Goal: Task Accomplishment & Management: Use online tool/utility

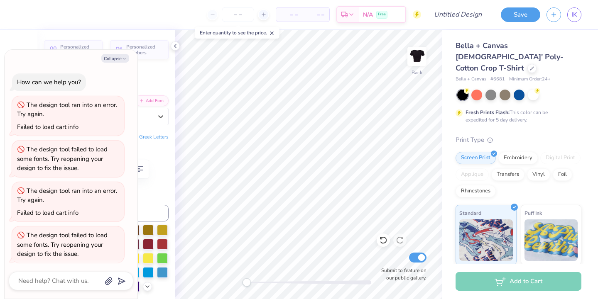
scroll to position [218, 0]
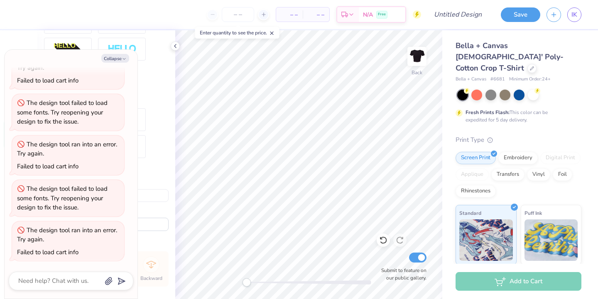
type input "D"
type textarea "x"
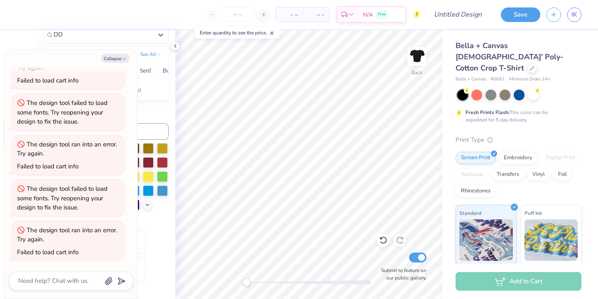
type input "DD"
type textarea "x"
type textarea "D"
type textarea "x"
type textarea "DD"
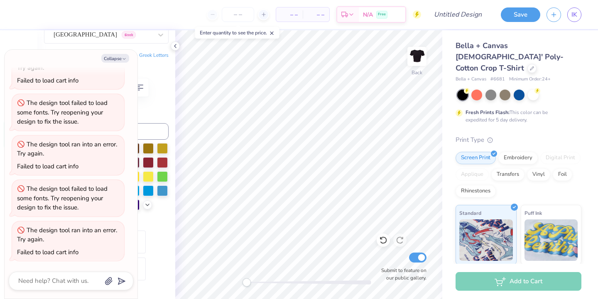
type textarea "x"
type textarea "DDc"
type textarea "x"
type textarea "DD"
type textarea "x"
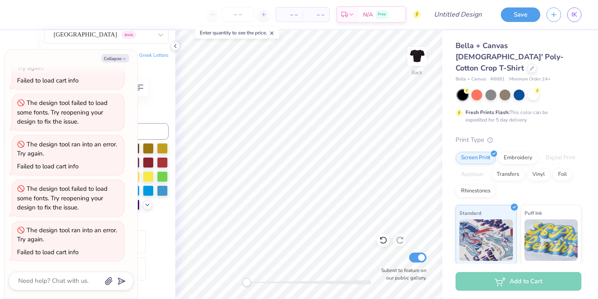
type textarea "DDC"
click at [122, 60] on icon "button" at bounding box center [124, 58] width 5 height 5
type textarea "x"
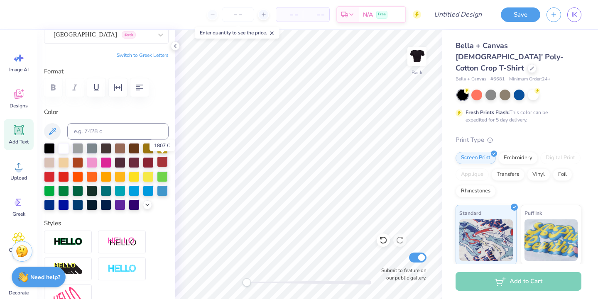
click at [159, 162] on div at bounding box center [162, 162] width 11 height 11
click at [108, 37] on div "Ithaca Greek" at bounding box center [103, 34] width 100 height 13
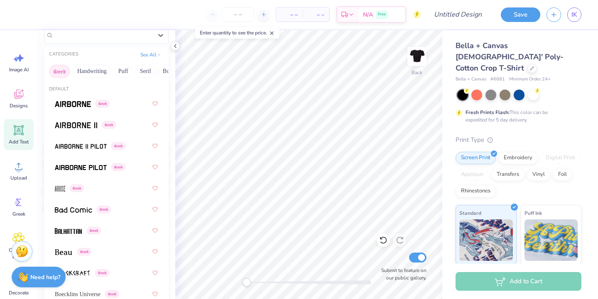
scroll to position [247, 0]
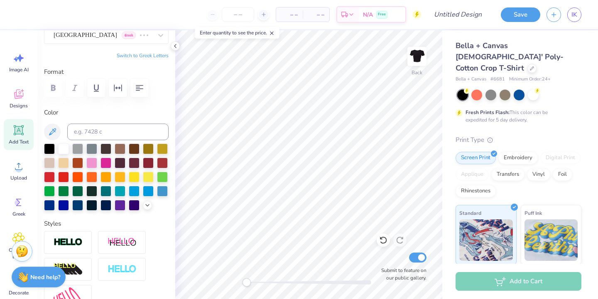
scroll to position [81, 0]
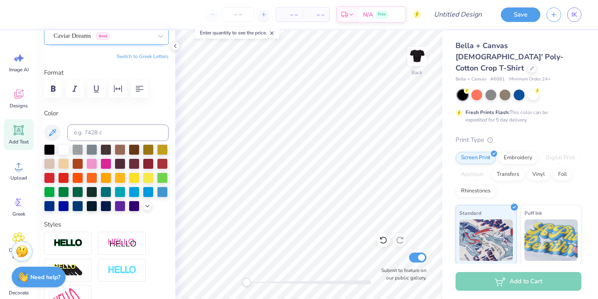
click at [82, 39] on div "Caviar Dreams Greek" at bounding box center [103, 35] width 100 height 13
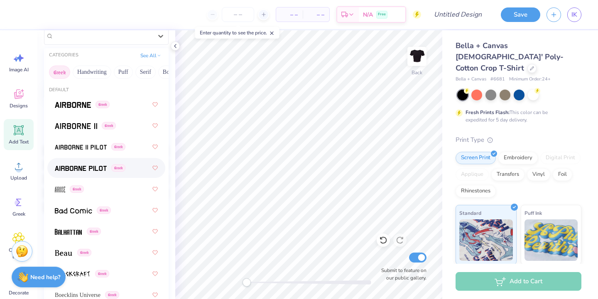
click at [70, 165] on span at bounding box center [81, 168] width 52 height 9
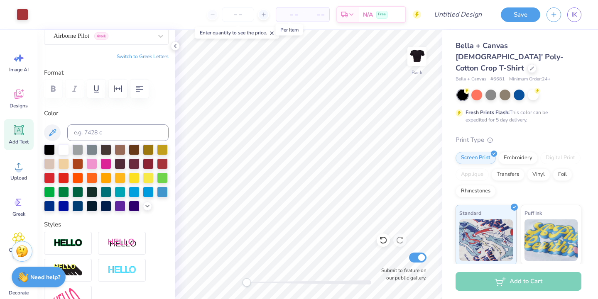
click at [292, 11] on span "– –" at bounding box center [289, 14] width 17 height 9
click at [242, 16] on input "number" at bounding box center [238, 14] width 32 height 15
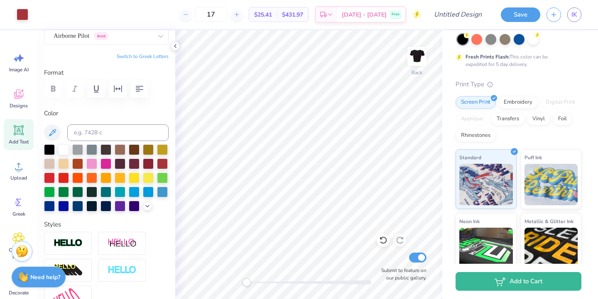
scroll to position [53, 0]
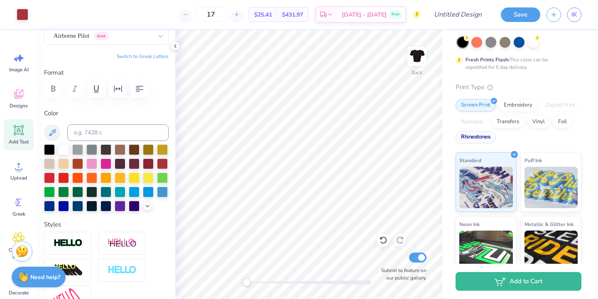
type input "17"
click at [473, 131] on div "Rhinestones" at bounding box center [476, 137] width 40 height 12
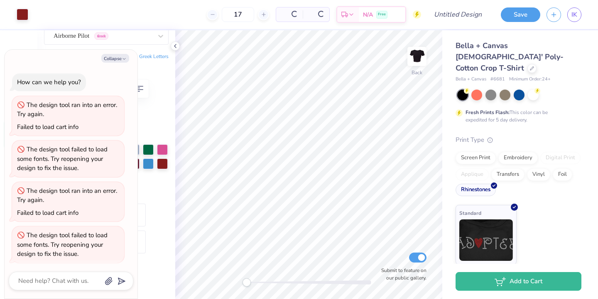
scroll to position [269, 0]
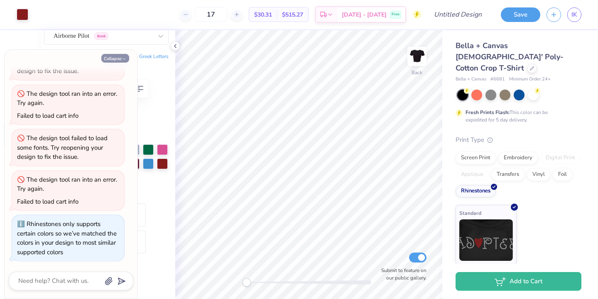
click at [110, 59] on button "Collapse" at bounding box center [115, 58] width 28 height 9
type textarea "x"
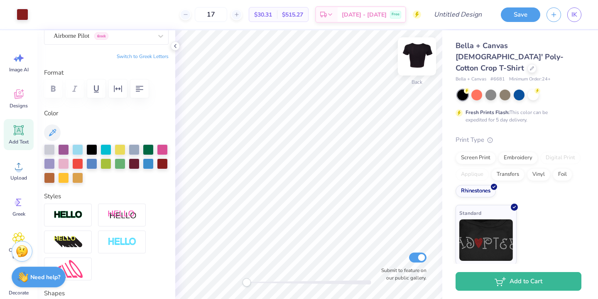
click at [419, 54] on img at bounding box center [416, 56] width 33 height 33
click at [415, 61] on img at bounding box center [416, 56] width 33 height 33
click at [415, 61] on img at bounding box center [417, 56] width 17 height 17
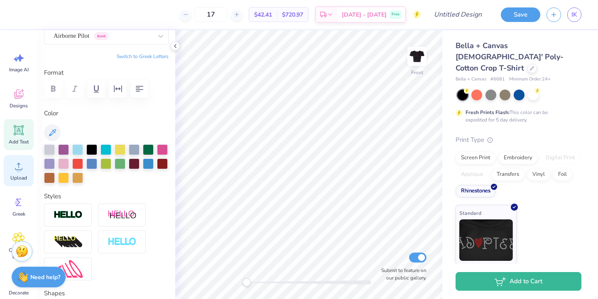
click at [15, 179] on span "Upload" at bounding box center [18, 178] width 17 height 7
click at [18, 236] on icon at bounding box center [18, 238] width 5 height 5
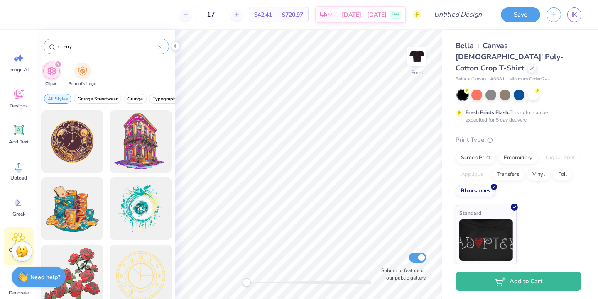
type input "cherry"
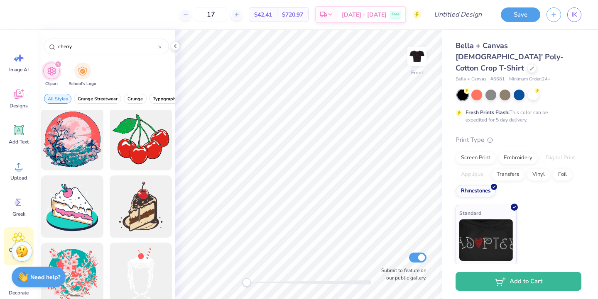
scroll to position [1223, 0]
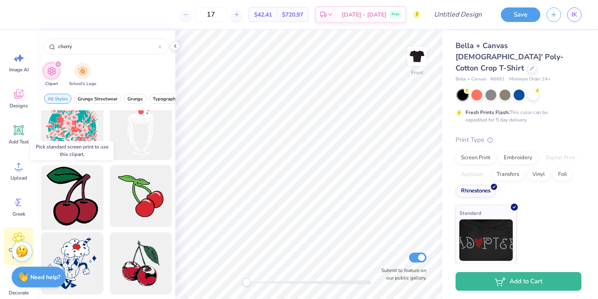
drag, startPoint x: 84, startPoint y: 202, endPoint x: 101, endPoint y: 223, distance: 27.2
click at [101, 223] on div at bounding box center [72, 196] width 69 height 69
click at [83, 201] on div at bounding box center [72, 196] width 69 height 69
click at [91, 193] on div at bounding box center [72, 196] width 69 height 69
click at [82, 194] on div at bounding box center [72, 196] width 69 height 69
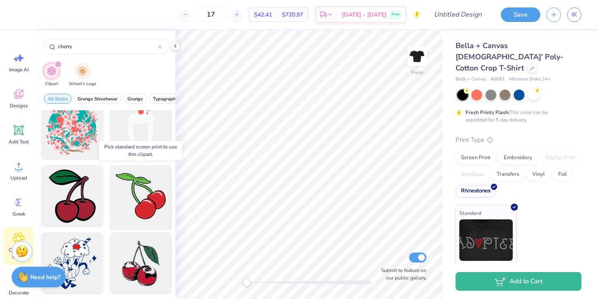
click at [132, 198] on div at bounding box center [140, 196] width 69 height 69
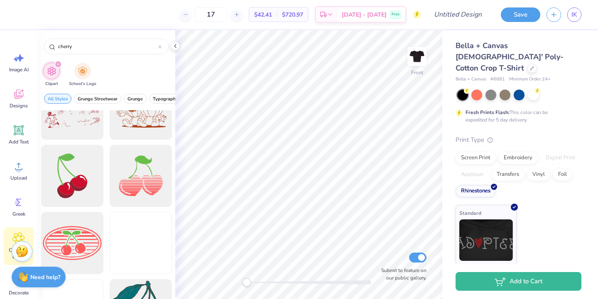
scroll to position [2253, 0]
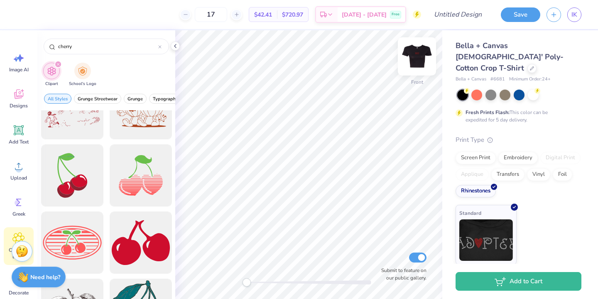
click at [409, 56] on img at bounding box center [416, 56] width 33 height 33
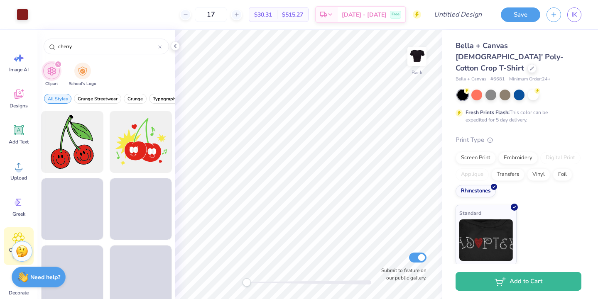
scroll to position [2501, 0]
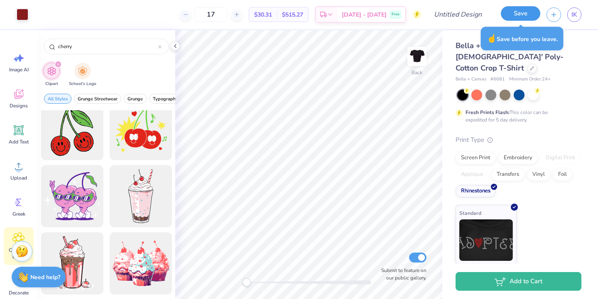
click at [518, 17] on button "Save" at bounding box center [520, 13] width 39 height 15
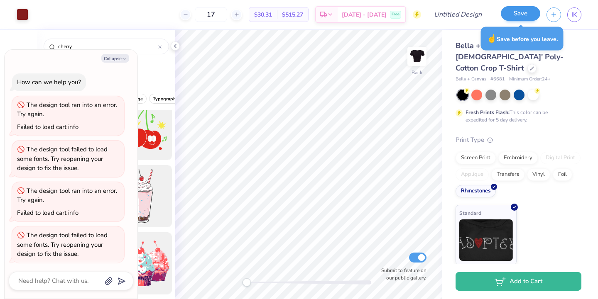
scroll to position [292, 0]
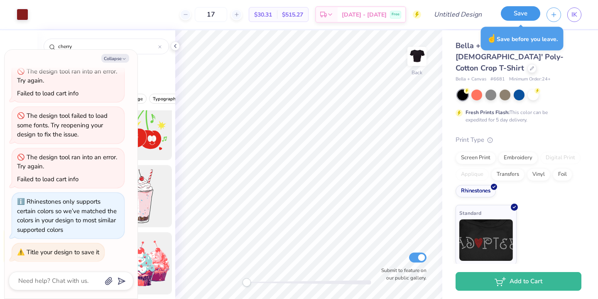
click at [513, 17] on button "Save" at bounding box center [520, 13] width 39 height 15
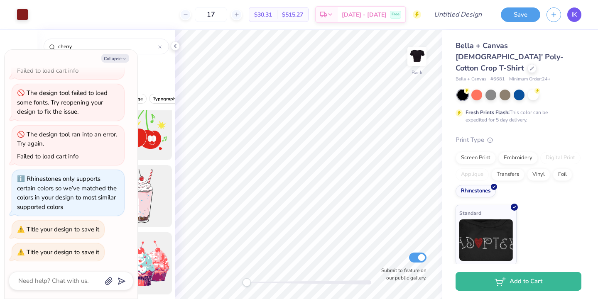
click at [575, 18] on span "IK" at bounding box center [574, 15] width 6 height 10
type textarea "x"
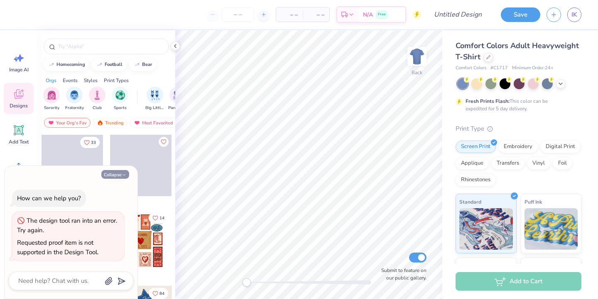
click at [121, 174] on button "Collapse" at bounding box center [115, 174] width 28 height 9
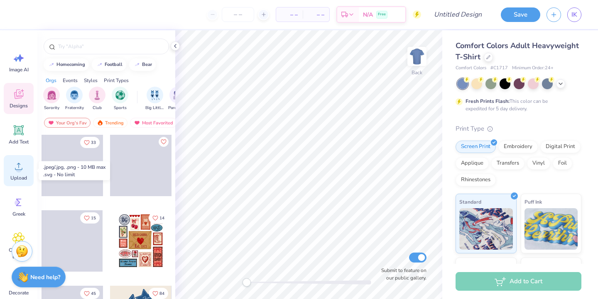
click at [18, 171] on circle at bounding box center [19, 170] width 6 height 6
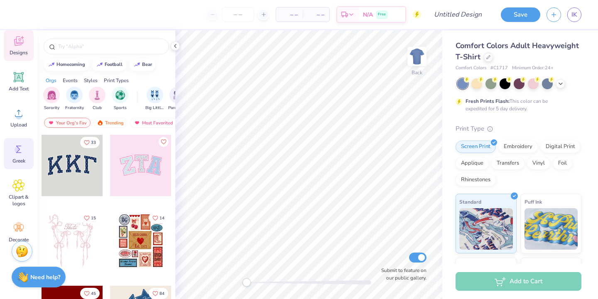
scroll to position [64, 0]
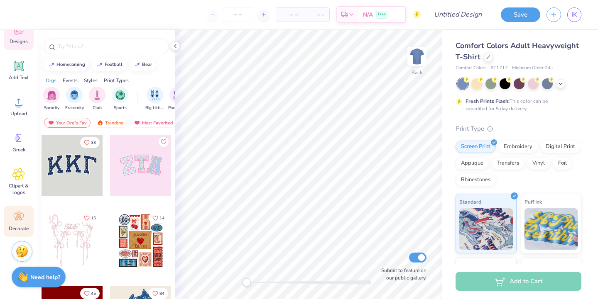
click at [15, 221] on icon at bounding box center [18, 217] width 12 height 12
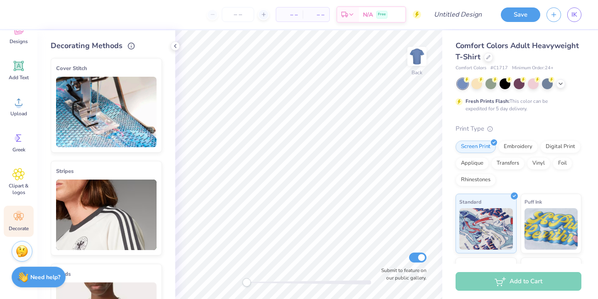
click at [120, 209] on img at bounding box center [106, 215] width 100 height 71
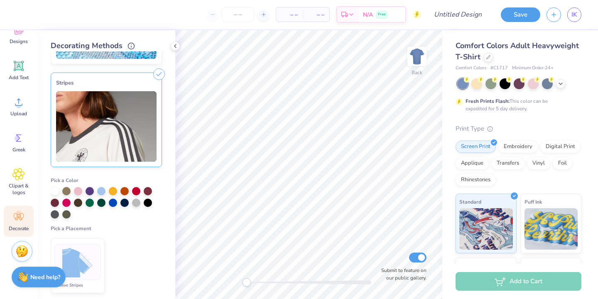
scroll to position [90, 0]
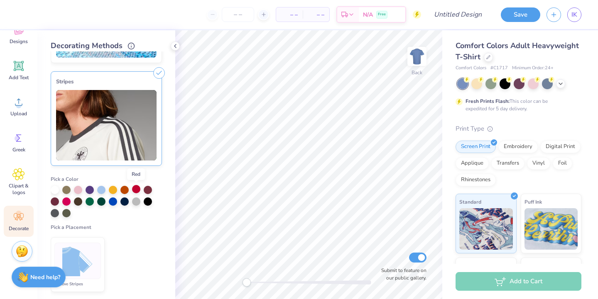
click at [134, 191] on div at bounding box center [136, 189] width 8 height 8
click at [71, 264] on img at bounding box center [77, 261] width 31 height 31
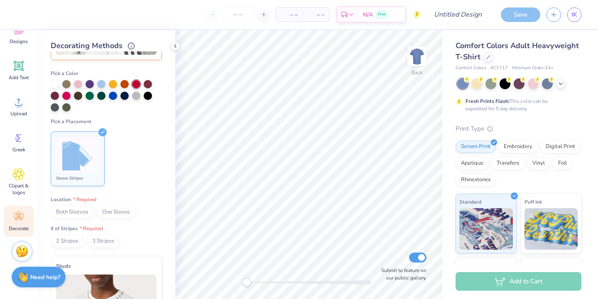
scroll to position [202, 0]
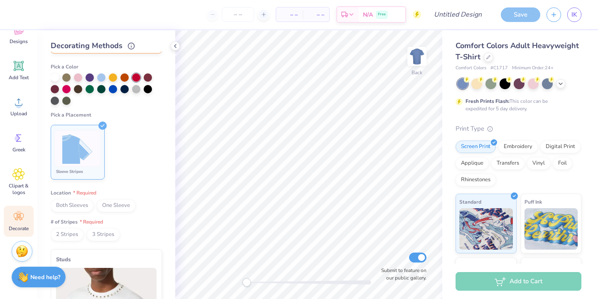
click at [81, 206] on span "Both Sleeves" at bounding box center [72, 206] width 43 height 12
click at [75, 234] on span "2 Stripes" at bounding box center [67, 235] width 33 height 12
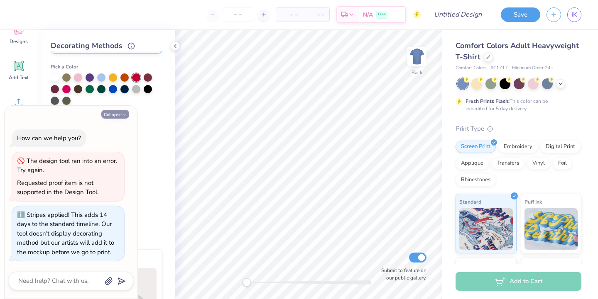
click at [117, 114] on button "Collapse" at bounding box center [115, 114] width 28 height 9
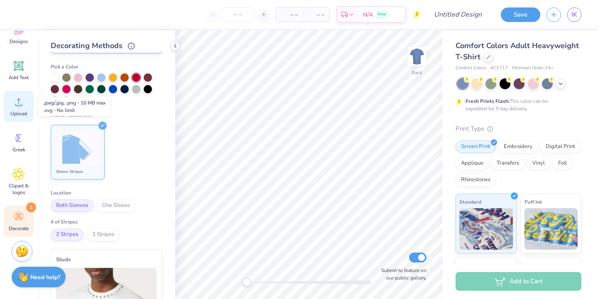
click at [22, 102] on icon at bounding box center [18, 102] width 12 height 12
click at [146, 89] on div at bounding box center [148, 88] width 8 height 8
click at [510, 88] on div at bounding box center [505, 83] width 11 height 11
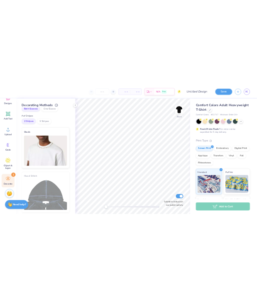
scroll to position [0, 0]
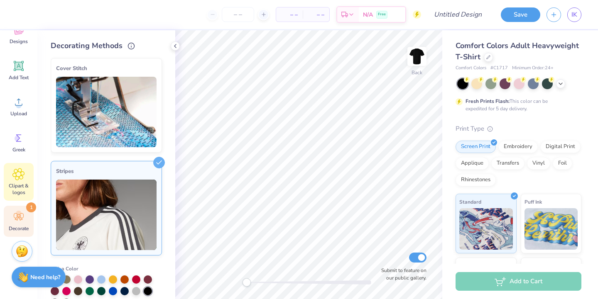
click at [22, 183] on span "Clipart & logos" at bounding box center [18, 189] width 27 height 13
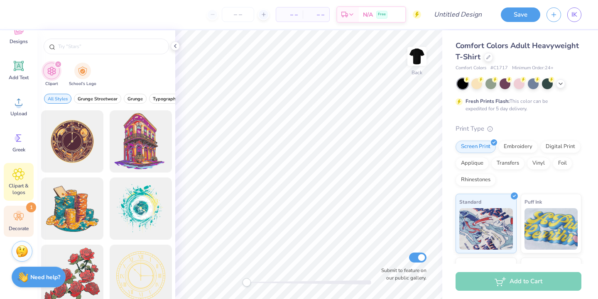
click at [10, 218] on div "Decorate 1" at bounding box center [19, 221] width 30 height 31
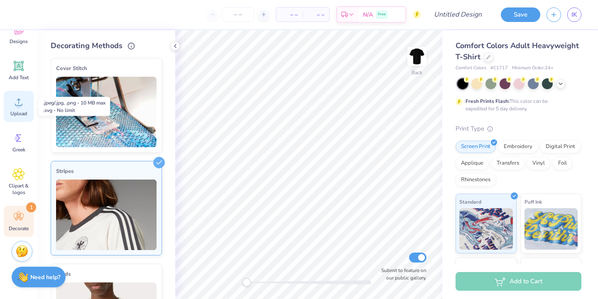
click at [19, 106] on circle at bounding box center [19, 106] width 6 height 6
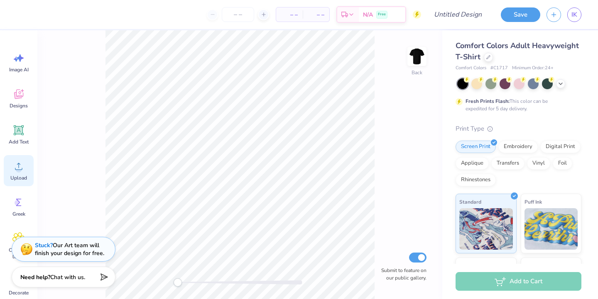
click at [14, 169] on icon at bounding box center [18, 166] width 12 height 12
click at [15, 177] on span "Upload" at bounding box center [18, 178] width 17 height 7
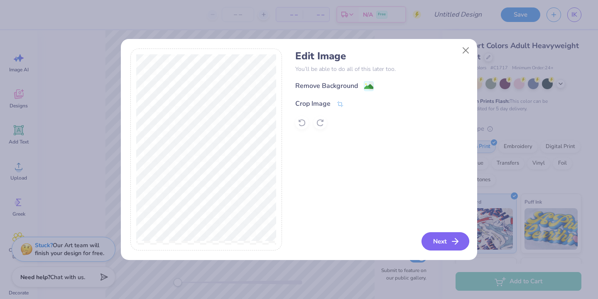
click at [434, 246] on button "Next" at bounding box center [445, 242] width 48 height 18
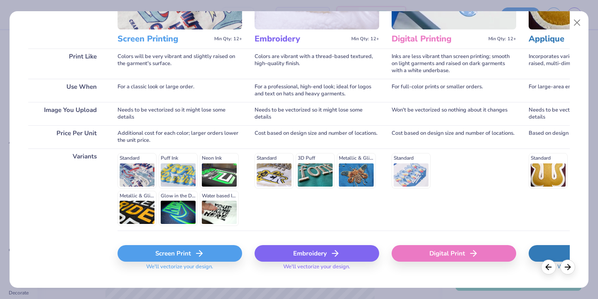
click at [186, 250] on div "Screen Print" at bounding box center [180, 253] width 125 height 17
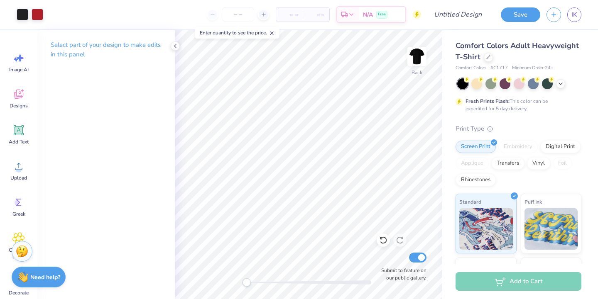
click at [506, 22] on div "Save IK" at bounding box center [546, 14] width 103 height 29
click at [509, 20] on button "Save" at bounding box center [520, 13] width 39 height 15
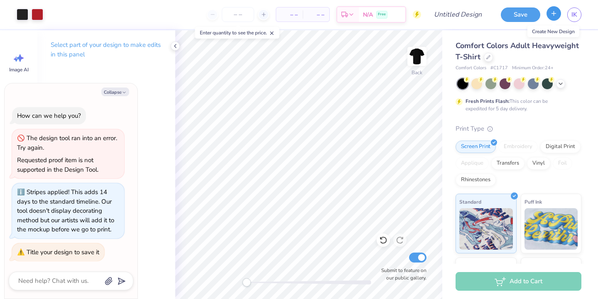
click at [557, 17] on button "button" at bounding box center [553, 13] width 15 height 15
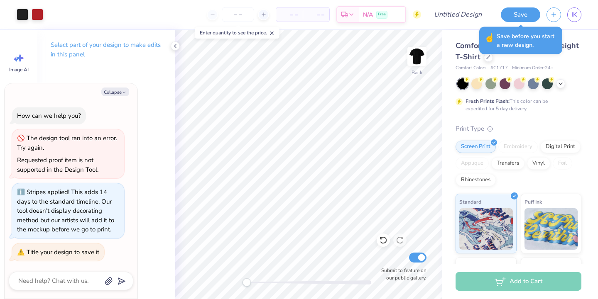
click at [524, 27] on div "☝️ Save before you start a new design." at bounding box center [520, 40] width 83 height 27
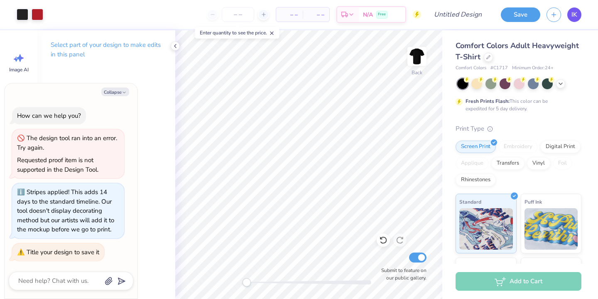
click at [575, 15] on span "IK" at bounding box center [574, 15] width 6 height 10
type textarea "x"
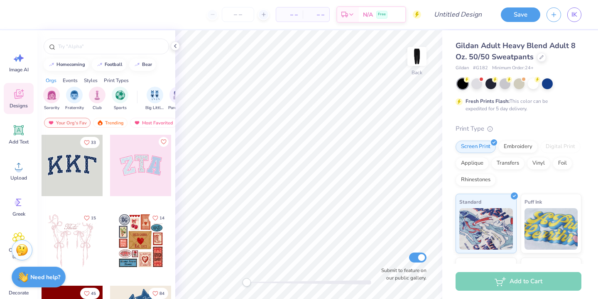
click at [22, 257] on div "Stuck? Our Art team will finish your design for free." at bounding box center [22, 250] width 21 height 21
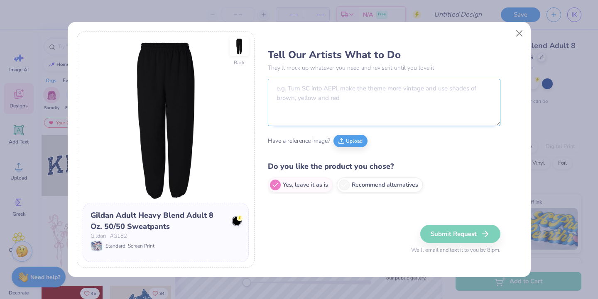
click at [311, 100] on textarea at bounding box center [384, 102] width 233 height 47
click at [517, 34] on button "Close" at bounding box center [519, 33] width 16 height 16
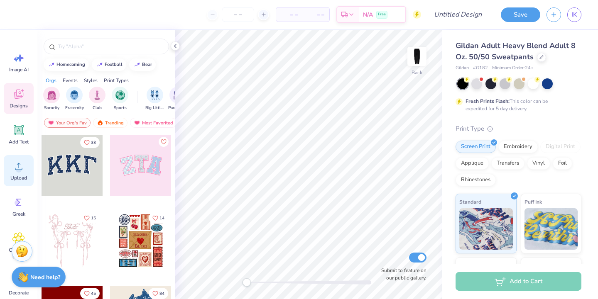
click at [28, 176] on div "Upload" at bounding box center [19, 170] width 30 height 31
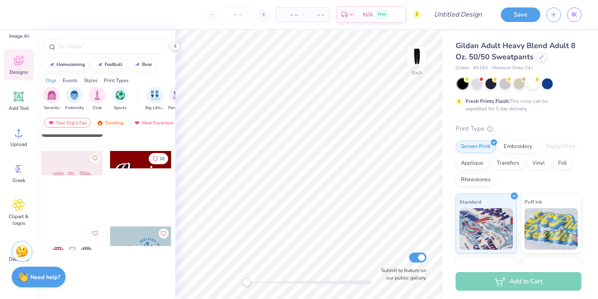
scroll to position [880, 0]
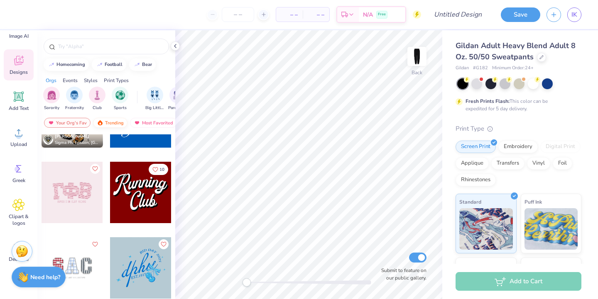
click at [105, 124] on div "Trending" at bounding box center [110, 123] width 34 height 10
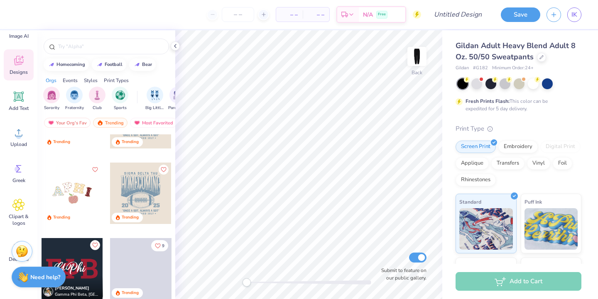
scroll to position [2243, 0]
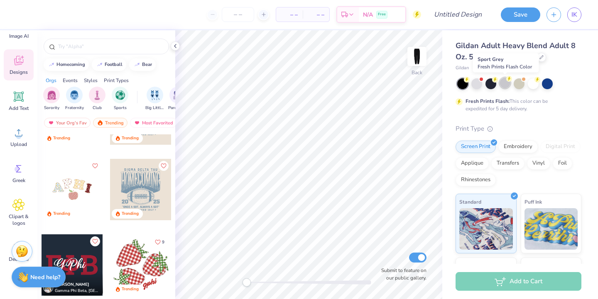
click at [508, 81] on circle at bounding box center [509, 79] width 6 height 6
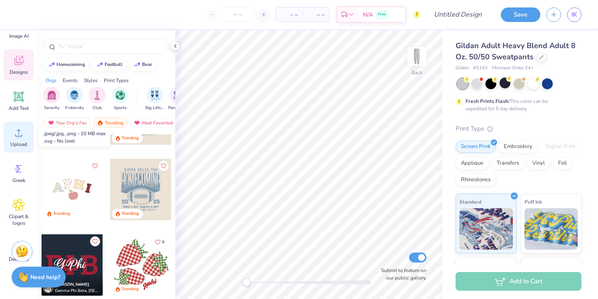
click at [22, 139] on div "Upload" at bounding box center [19, 137] width 30 height 31
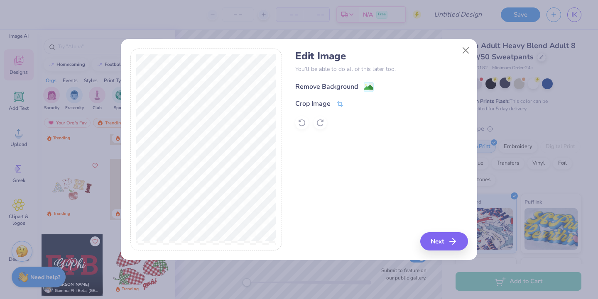
click at [320, 86] on div "Remove Background" at bounding box center [326, 87] width 63 height 10
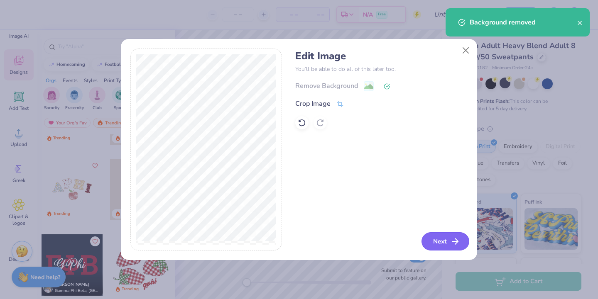
click at [453, 239] on icon "button" at bounding box center [455, 242] width 10 height 10
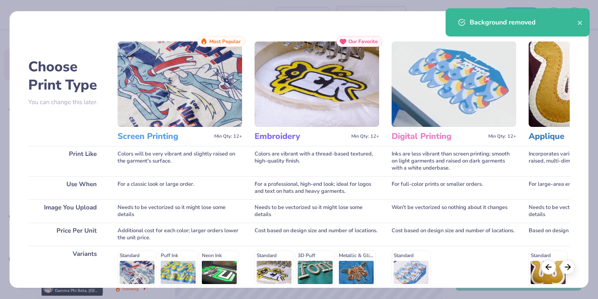
scroll to position [115, 0]
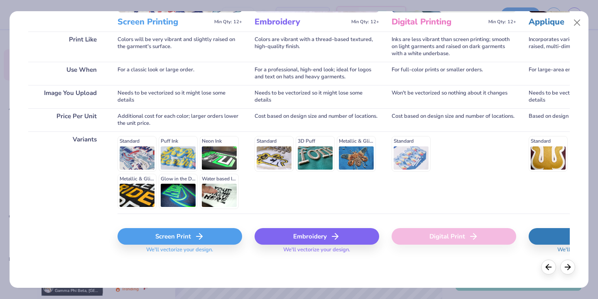
click at [308, 235] on div "Embroidery" at bounding box center [317, 236] width 125 height 17
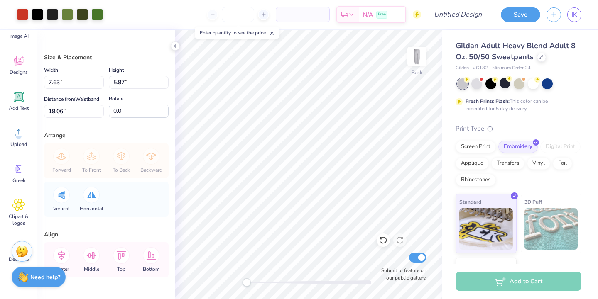
type input "6.12"
type input "4.71"
type input "1.66"
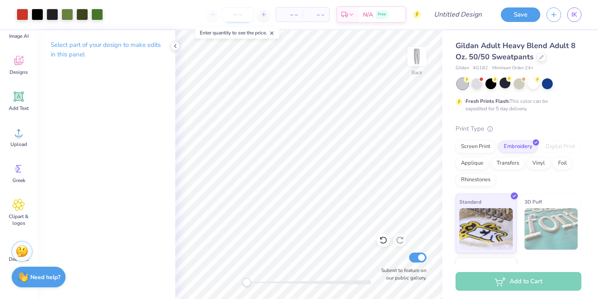
click at [241, 19] on input "number" at bounding box center [238, 14] width 32 height 15
type input "17"
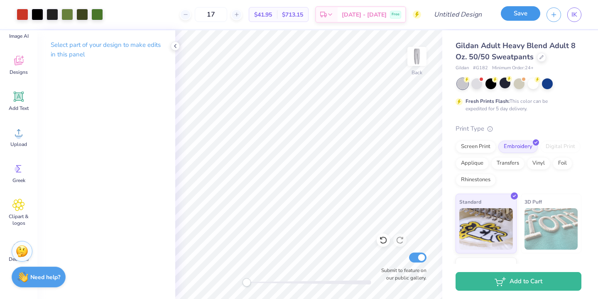
click at [522, 20] on button "Save" at bounding box center [520, 13] width 39 height 15
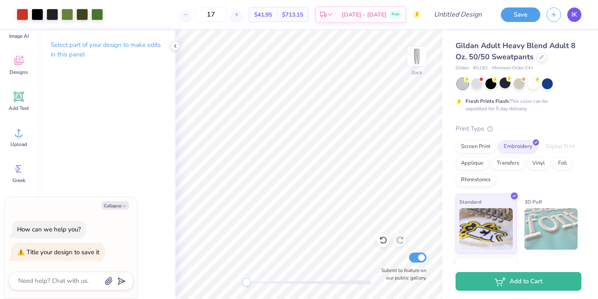
click at [574, 17] on span "IK" at bounding box center [574, 15] width 6 height 10
type textarea "x"
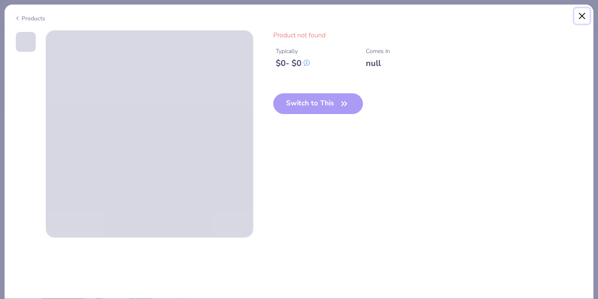
click at [580, 17] on button "Close" at bounding box center [582, 16] width 16 height 16
click at [324, 103] on div "Switch to This" at bounding box center [318, 110] width 90 height 34
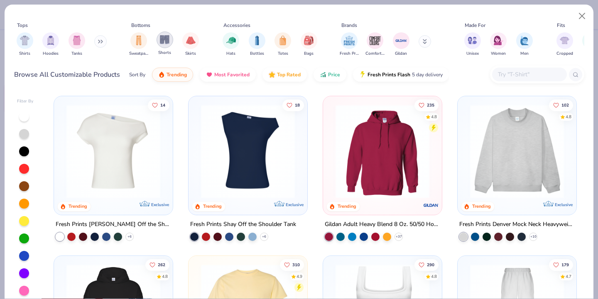
click at [161, 43] on img "filter for Shorts" at bounding box center [165, 40] width 10 height 10
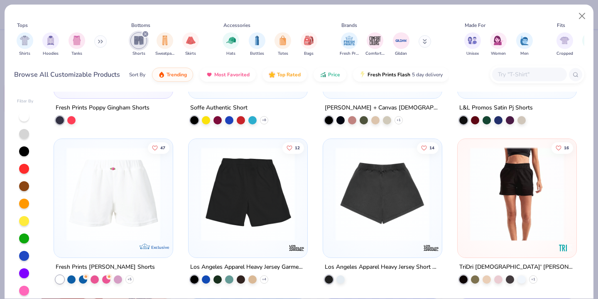
scroll to position [438, 0]
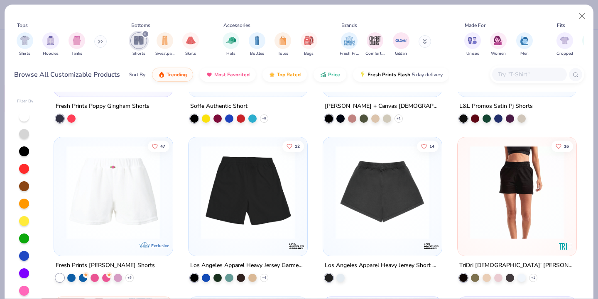
click at [474, 200] on img at bounding box center [517, 193] width 102 height 94
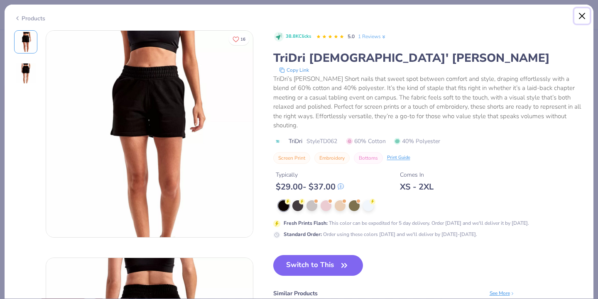
click at [580, 21] on button "Close" at bounding box center [582, 16] width 16 height 16
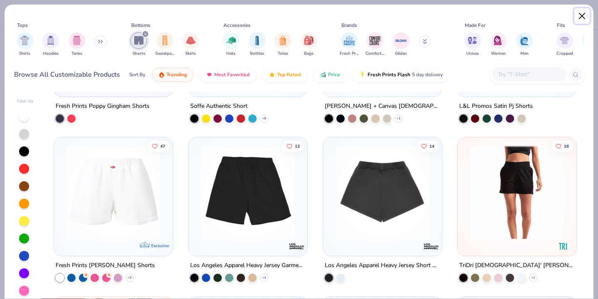
click at [578, 12] on button "Close" at bounding box center [582, 16] width 16 height 16
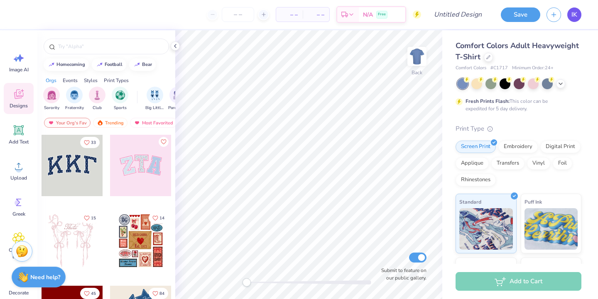
click at [572, 15] on span "IK" at bounding box center [574, 15] width 6 height 10
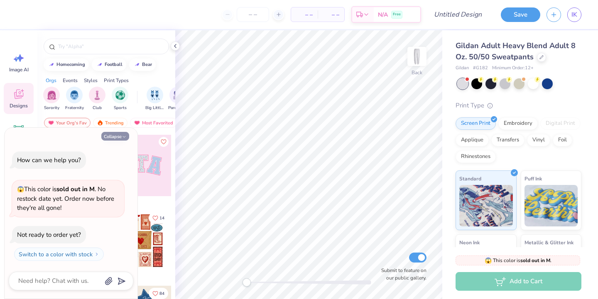
click at [113, 135] on button "Collapse" at bounding box center [115, 136] width 28 height 9
type textarea "x"
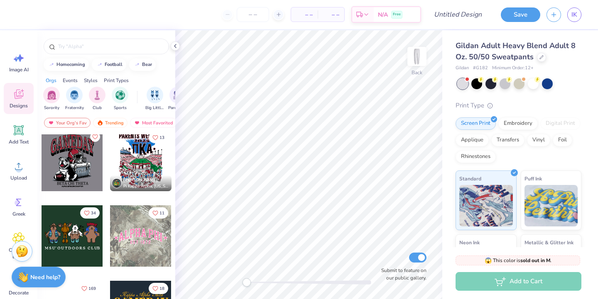
scroll to position [538, 0]
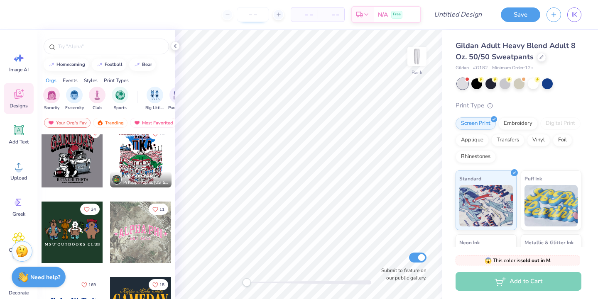
click at [252, 15] on input "number" at bounding box center [253, 14] width 32 height 15
click at [25, 260] on div "Stuck? Our Art team will finish your design for free." at bounding box center [22, 251] width 21 height 21
click at [479, 88] on div at bounding box center [476, 83] width 11 height 11
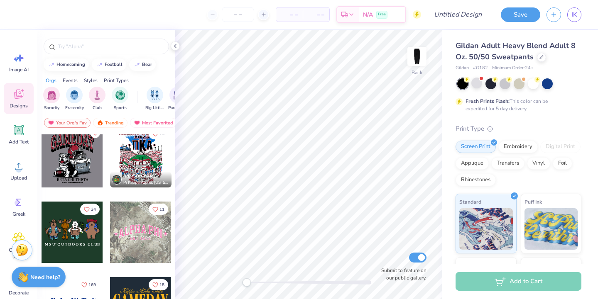
click at [23, 253] on img at bounding box center [22, 250] width 12 height 12
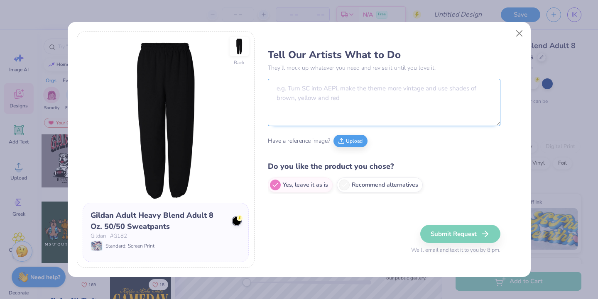
click at [375, 98] on textarea at bounding box center [384, 102] width 233 height 47
type textarea "M"
type textarea "B"
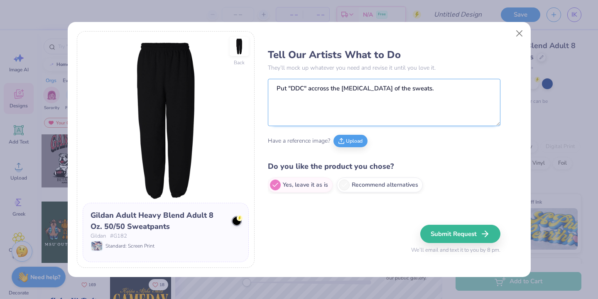
click at [292, 88] on textarea "Put "DDC" accross the [MEDICAL_DATA] of the sweats." at bounding box center [384, 102] width 233 height 47
click at [303, 87] on textarea "Put DDC" accross the [MEDICAL_DATA] of the sweats." at bounding box center [384, 102] width 233 height 47
click at [387, 96] on textarea "Put DDC accross the [MEDICAL_DATA] of the sweats." at bounding box center [384, 102] width 233 height 47
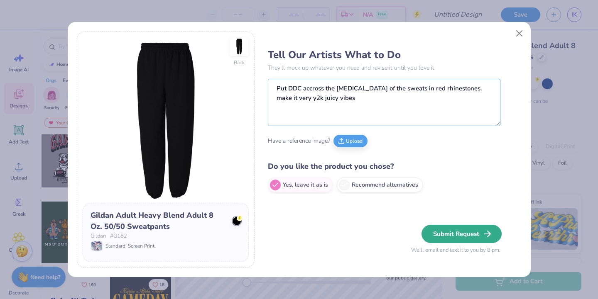
type textarea "Put DDC accross the [MEDICAL_DATA] of the sweats in red rhinestones. make it ve…"
click at [469, 239] on button "Submit Request" at bounding box center [461, 234] width 80 height 18
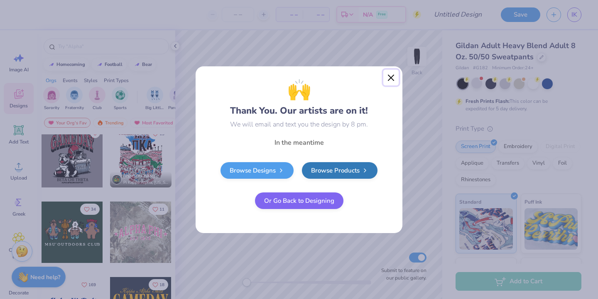
click at [388, 78] on button "Close" at bounding box center [391, 78] width 16 height 16
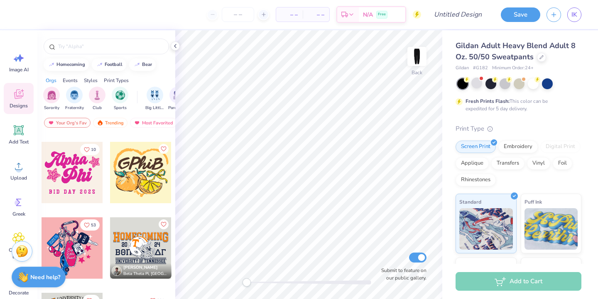
scroll to position [2134, 0]
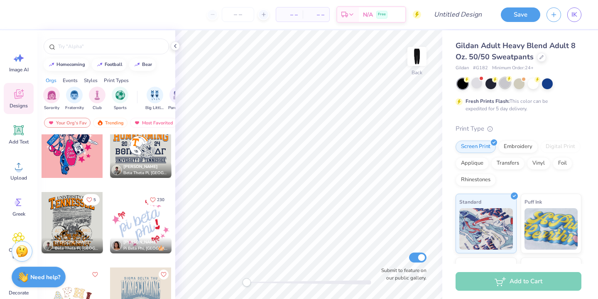
click at [505, 90] on div "Fresh Prints Flash: This color can be expedited for 5 day delivery." at bounding box center [519, 95] width 126 height 34
click at [505, 86] on div at bounding box center [505, 83] width 11 height 11
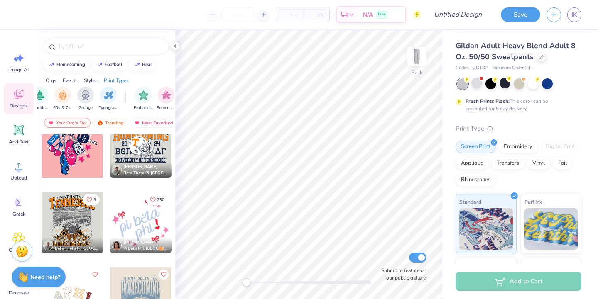
scroll to position [0, 703]
click at [65, 93] on img "filter for Patches" at bounding box center [70, 95] width 10 height 10
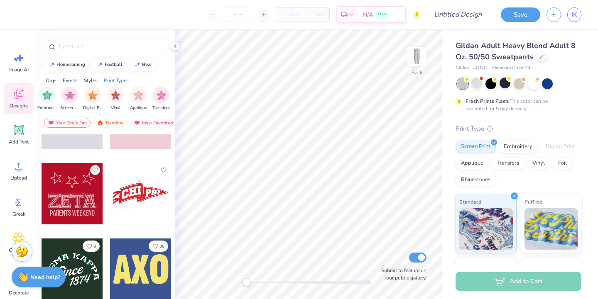
scroll to position [426, 0]
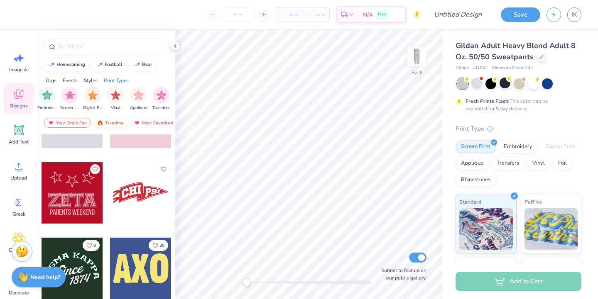
click at [110, 121] on div "Trending" at bounding box center [110, 123] width 34 height 10
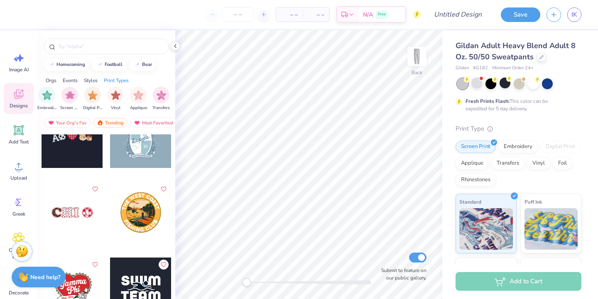
scroll to position [2296, 0]
click at [77, 45] on input "text" at bounding box center [110, 46] width 106 height 8
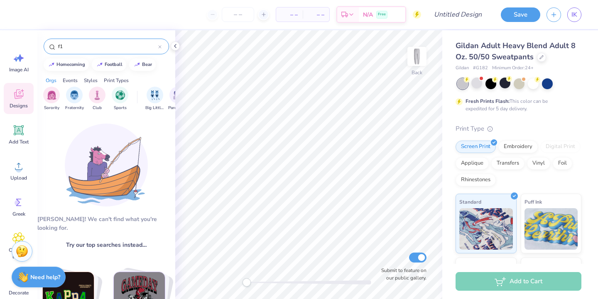
click at [81, 51] on div "f1" at bounding box center [106, 47] width 125 height 16
click at [81, 49] on input "f1" at bounding box center [107, 46] width 101 height 8
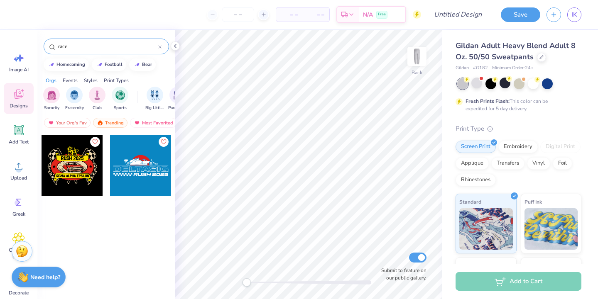
type input "race"
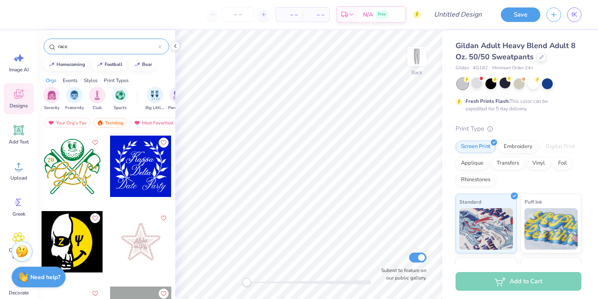
scroll to position [938, 0]
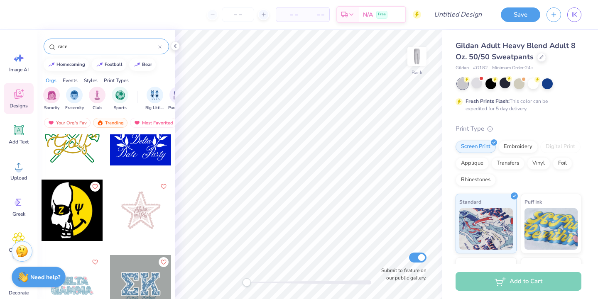
drag, startPoint x: 85, startPoint y: 44, endPoint x: 41, endPoint y: 40, distance: 44.2
click at [41, 40] on div "race" at bounding box center [106, 44] width 138 height 28
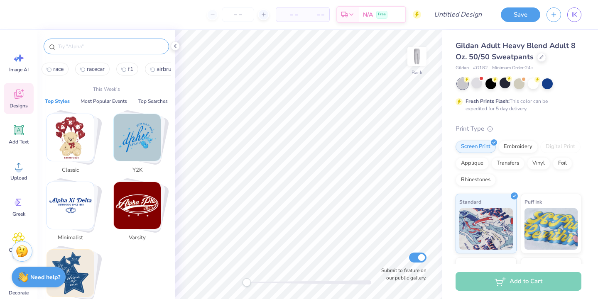
click at [141, 226] on img "Stack Card Button Varsity" at bounding box center [137, 205] width 47 height 47
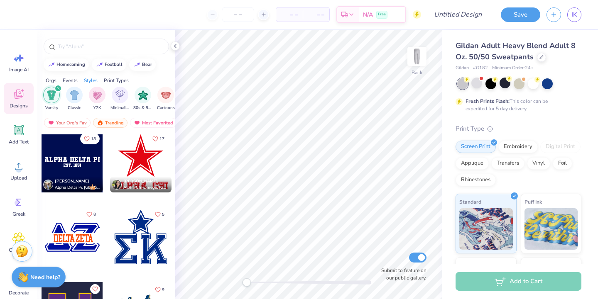
scroll to position [2044, 0]
click at [132, 170] on div at bounding box center [140, 161] width 61 height 61
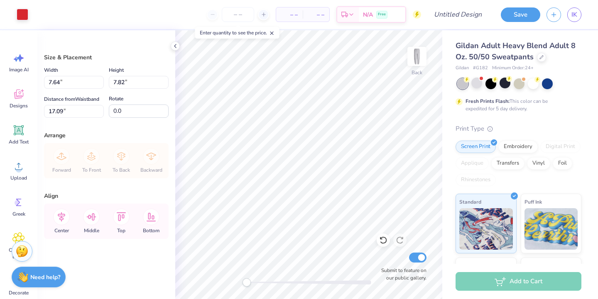
type input "4.18"
type input "4.29"
type input "4.04"
